Goal: Understand process/instructions: Learn how to perform a task or action

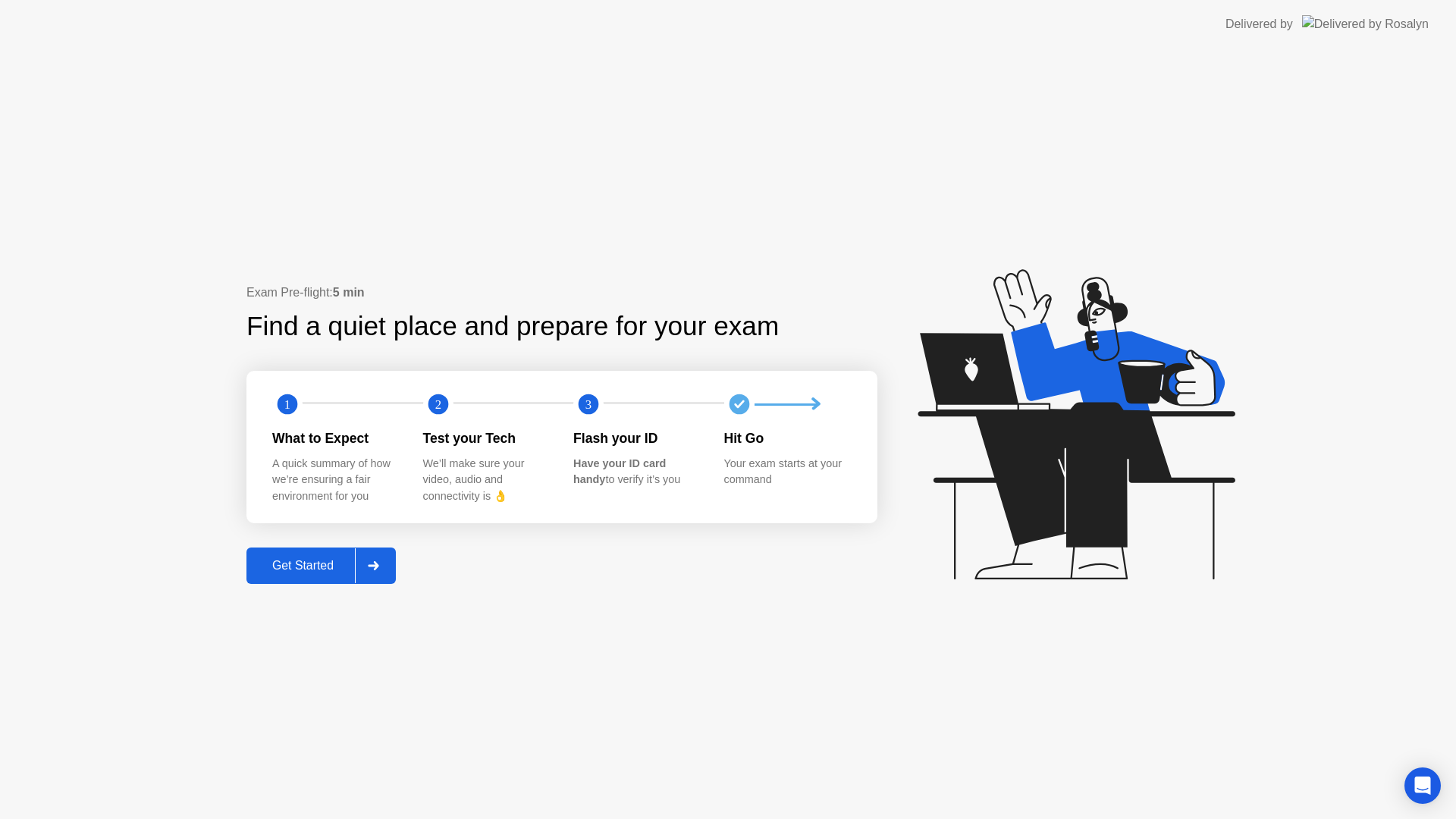
click at [330, 570] on div "Get Started" at bounding box center [303, 566] width 104 height 14
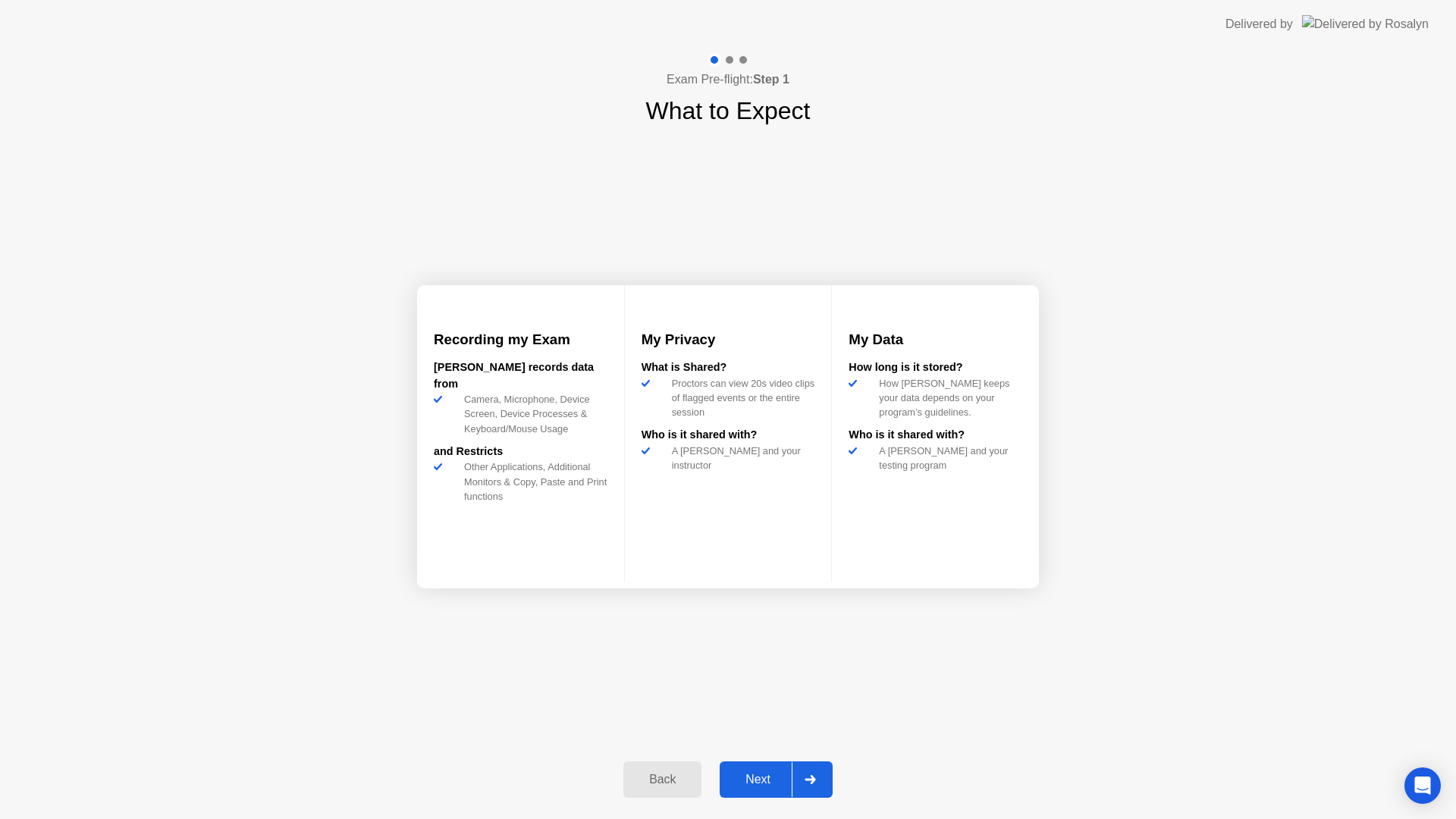
click at [663, 782] on div "Back" at bounding box center [662, 780] width 69 height 14
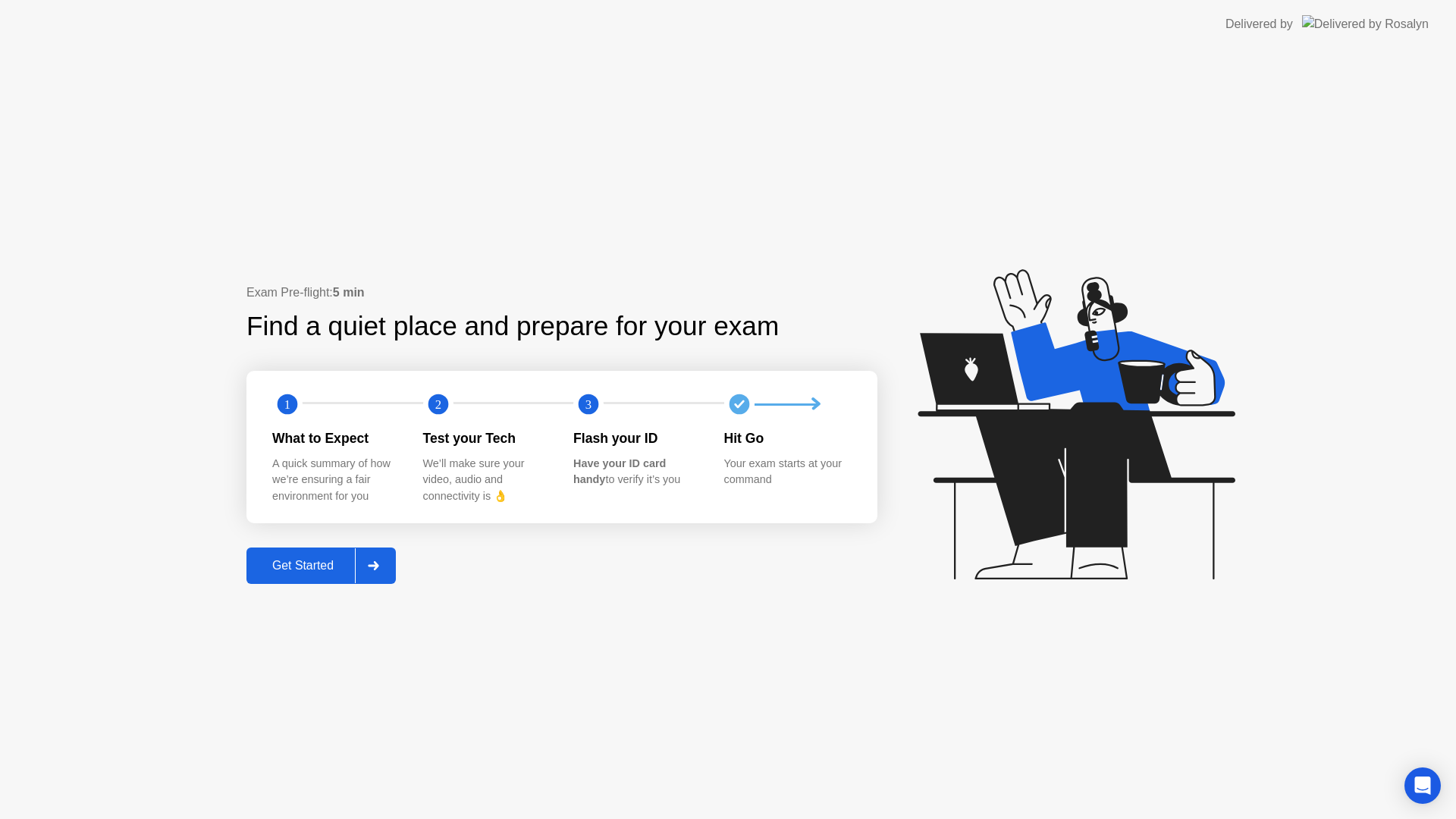
click at [0, 40] on header "Delivered by" at bounding box center [728, 24] width 1456 height 49
click at [155, 119] on div "Exam Pre-flight: 5 min Find a quiet place and prepare for your exam 1 2 3 What …" at bounding box center [728, 434] width 1456 height 770
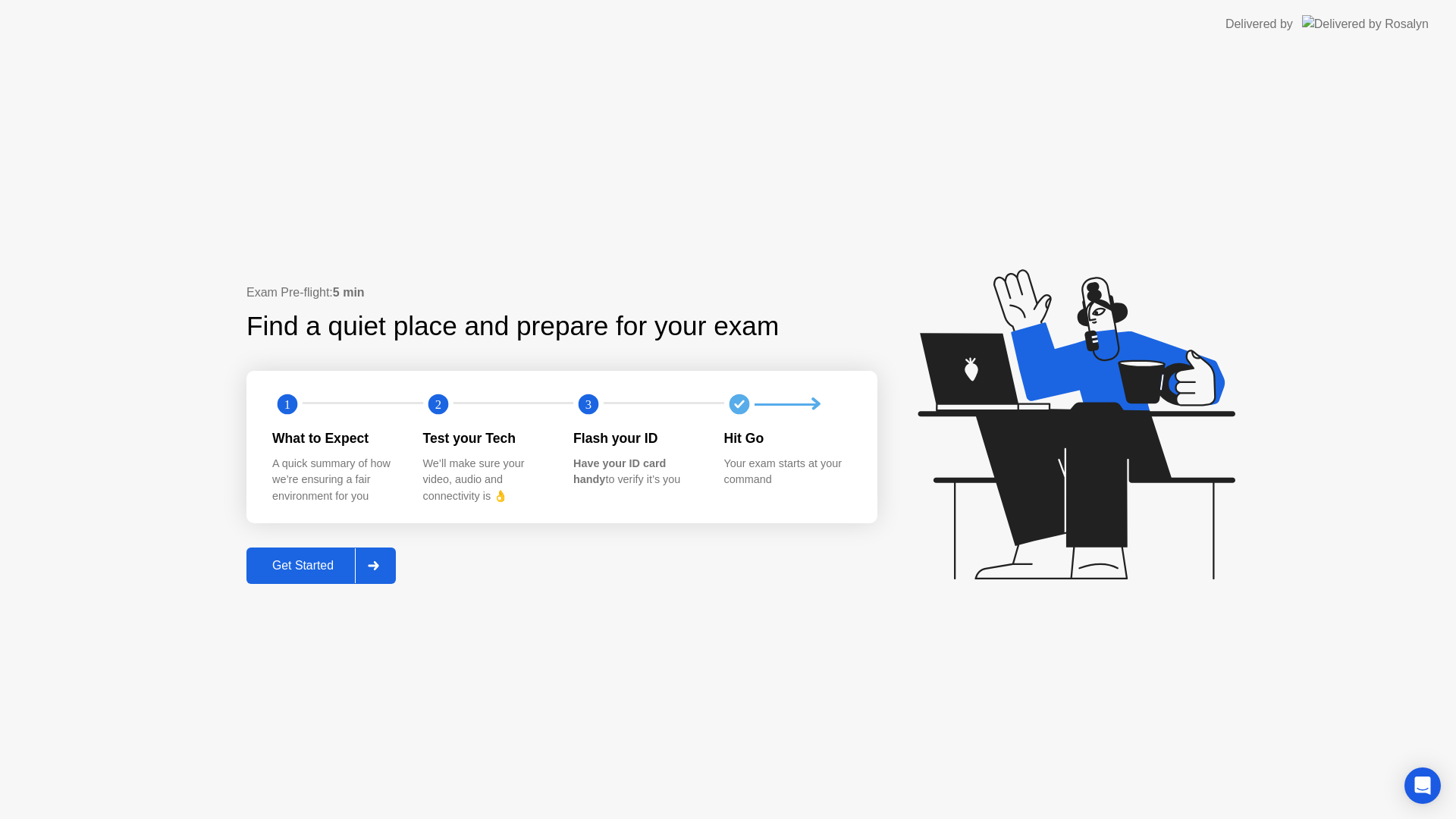
drag, startPoint x: 155, startPoint y: 119, endPoint x: 155, endPoint y: 1, distance: 118.0
click at [155, 1] on app-layout-with-logo "Delivered by Exam Pre-flight: 5 min Find a quiet place and prepare for your exa…" at bounding box center [728, 409] width 1456 height 819
click at [155, 1] on header "Delivered by" at bounding box center [728, 24] width 1456 height 49
